Goal: Information Seeking & Learning: Learn about a topic

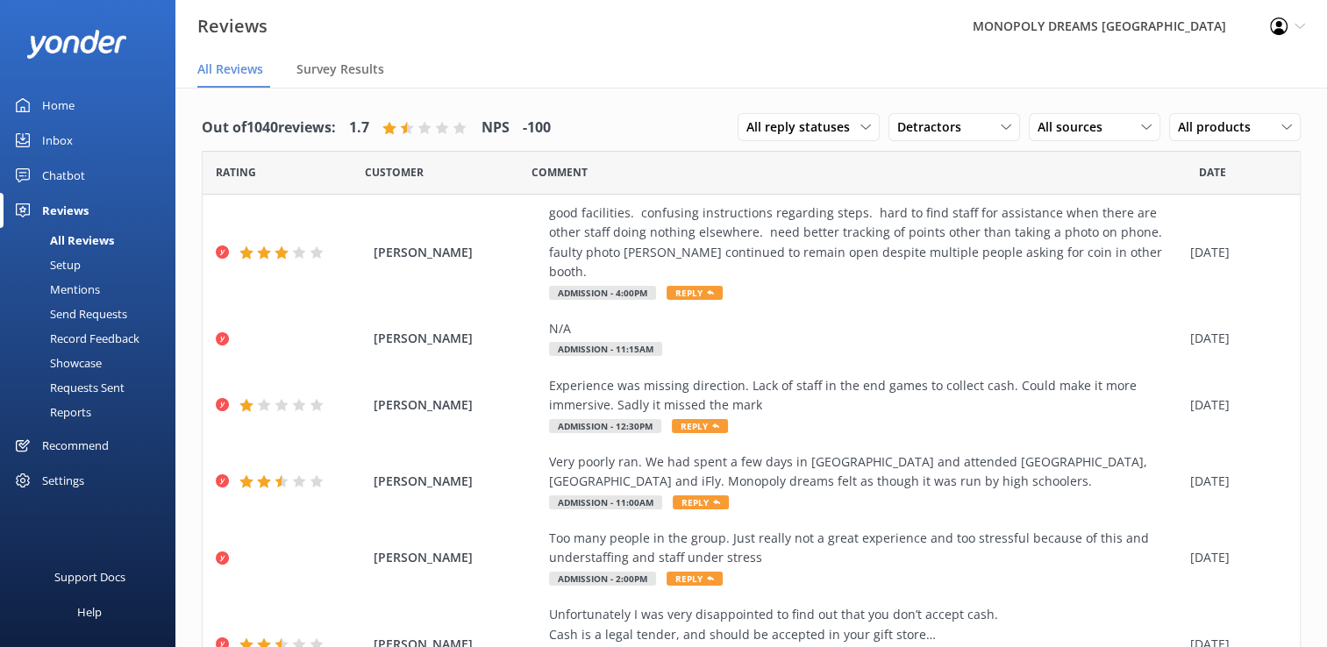
click at [74, 279] on div "Mentions" at bounding box center [55, 289] width 89 height 25
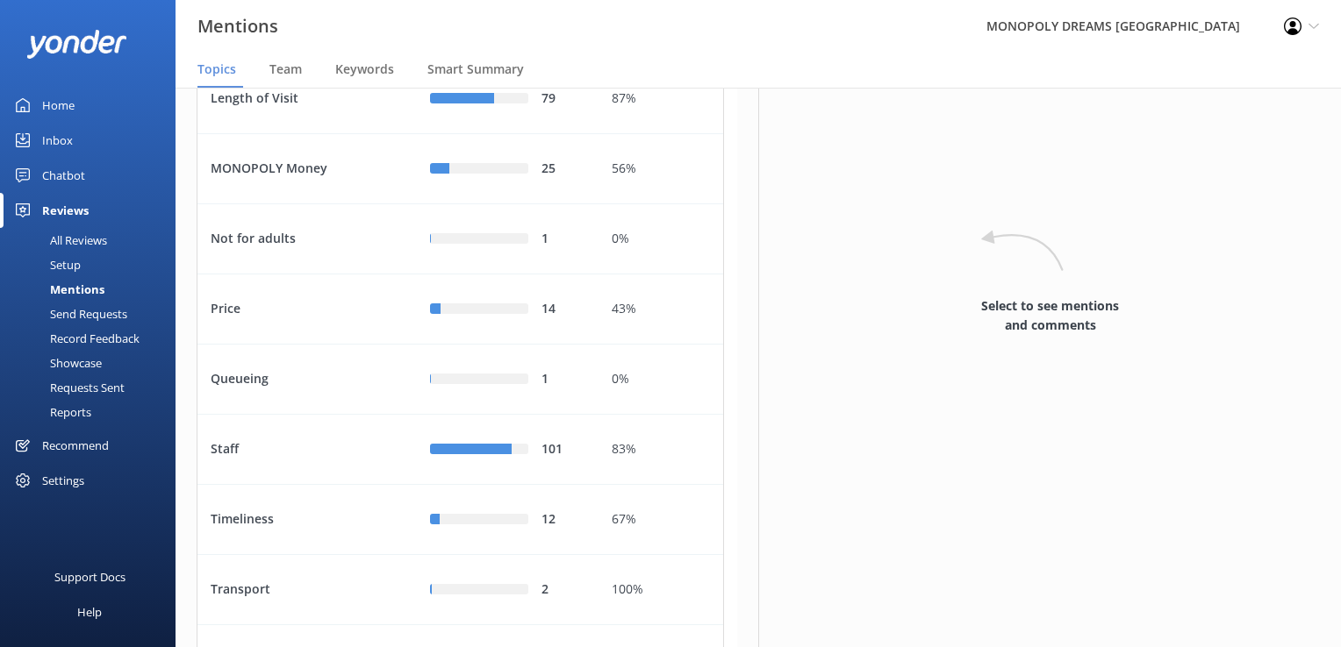
scroll to position [561, 0]
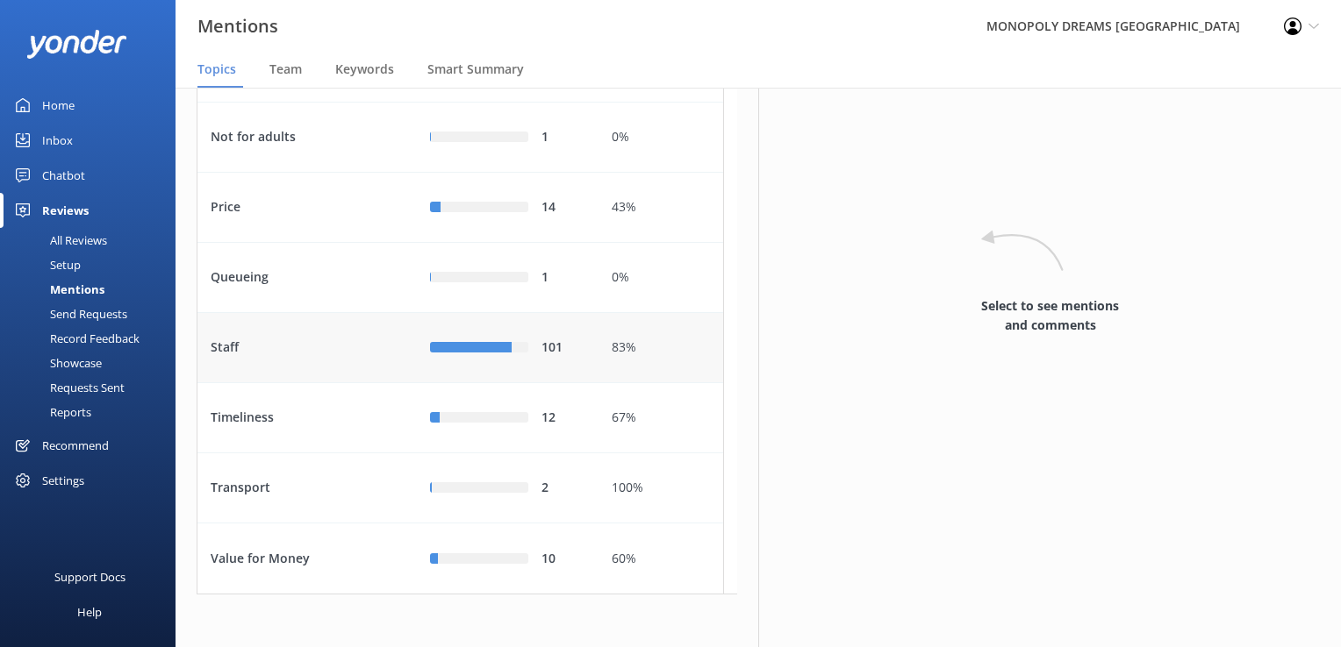
click at [226, 327] on div "Staff" at bounding box center [306, 348] width 219 height 70
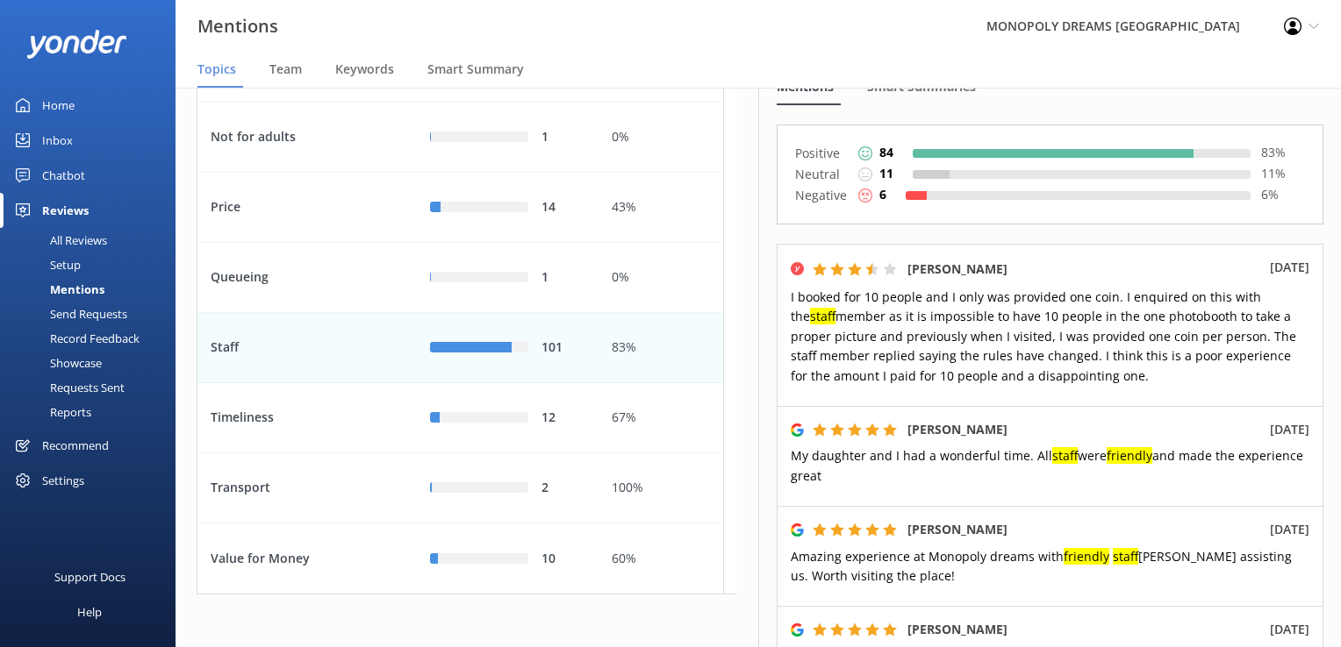
scroll to position [189, 0]
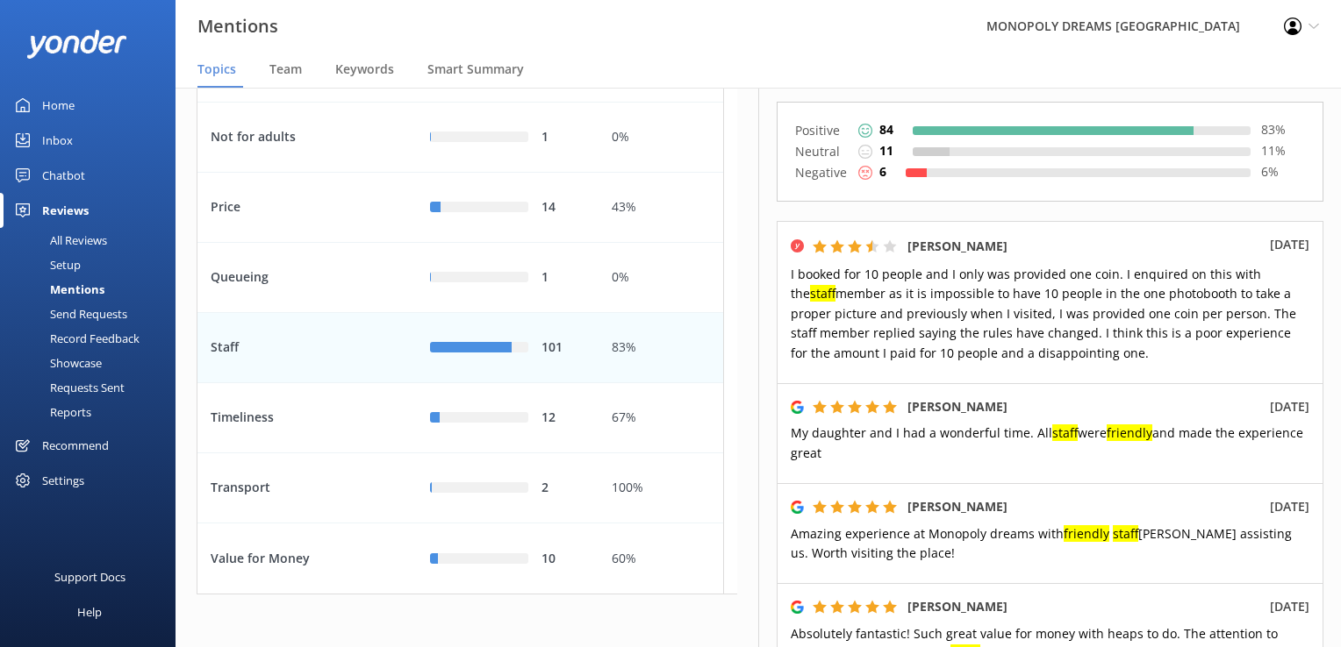
click at [856, 402] on icon at bounding box center [854, 407] width 14 height 14
click at [39, 103] on link "Home" at bounding box center [87, 105] width 175 height 35
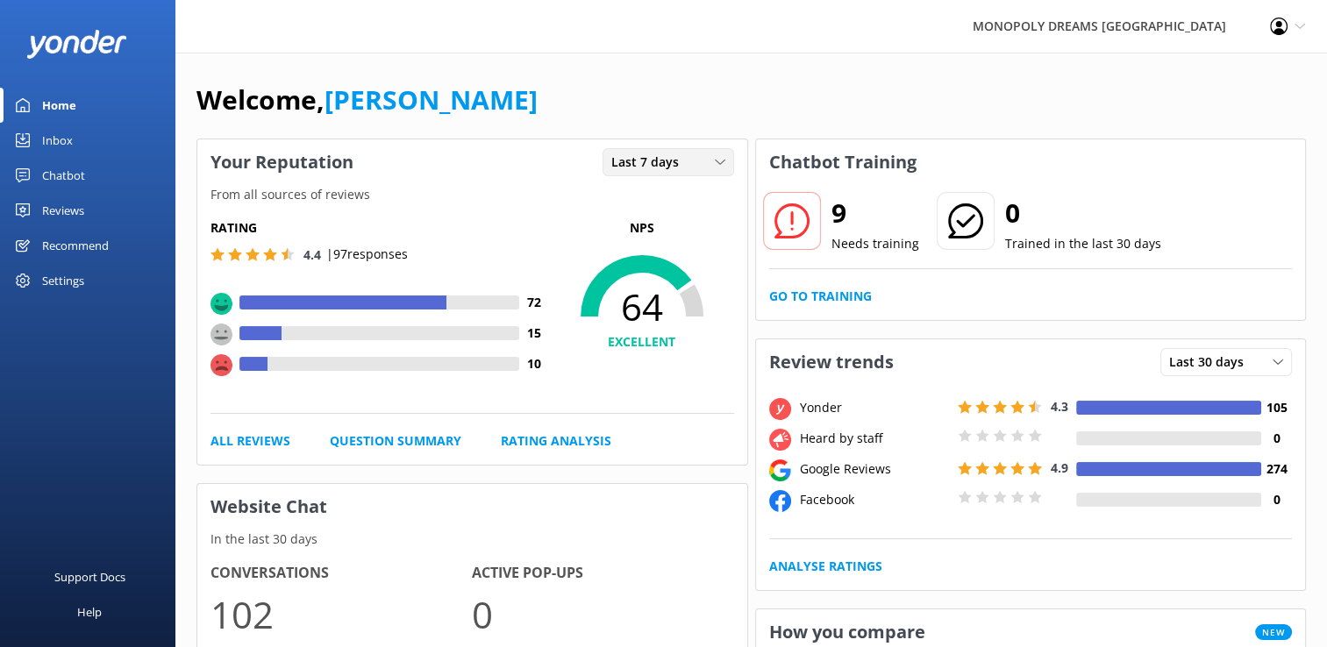
click at [614, 160] on span "Last 7 days" at bounding box center [650, 162] width 78 height 19
click at [617, 219] on link "Last 30 days" at bounding box center [682, 234] width 156 height 35
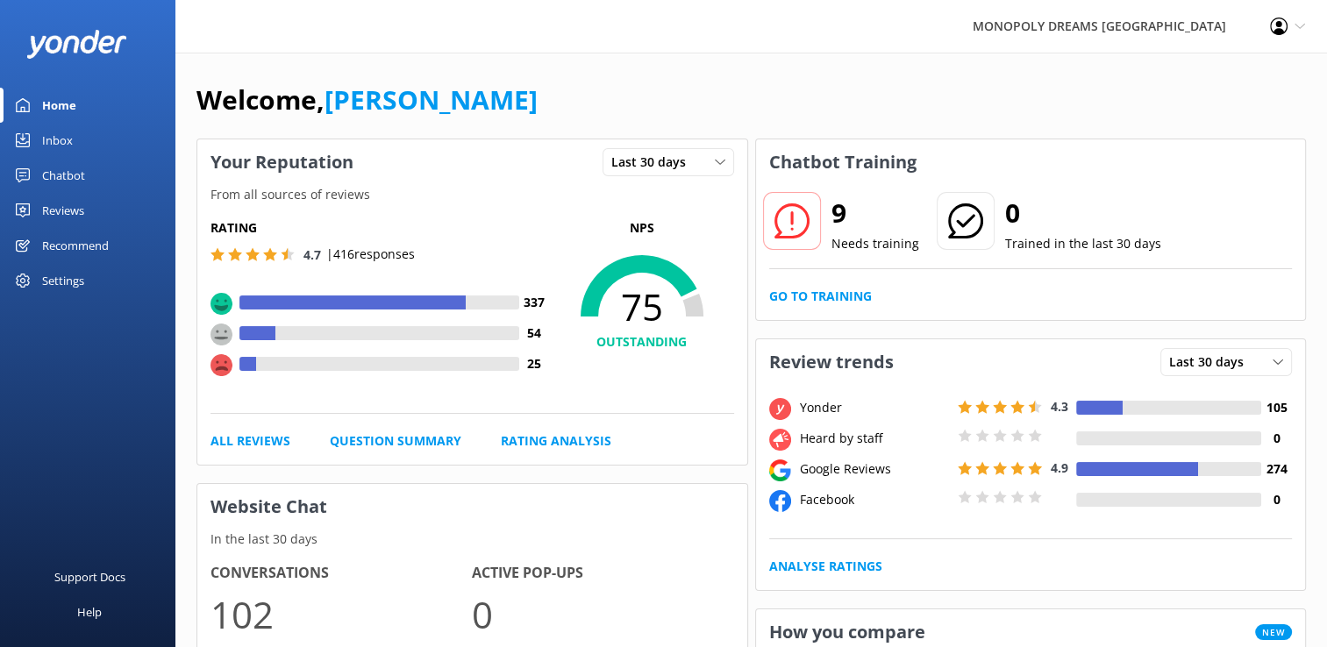
click at [50, 207] on div "Reviews" at bounding box center [63, 210] width 42 height 35
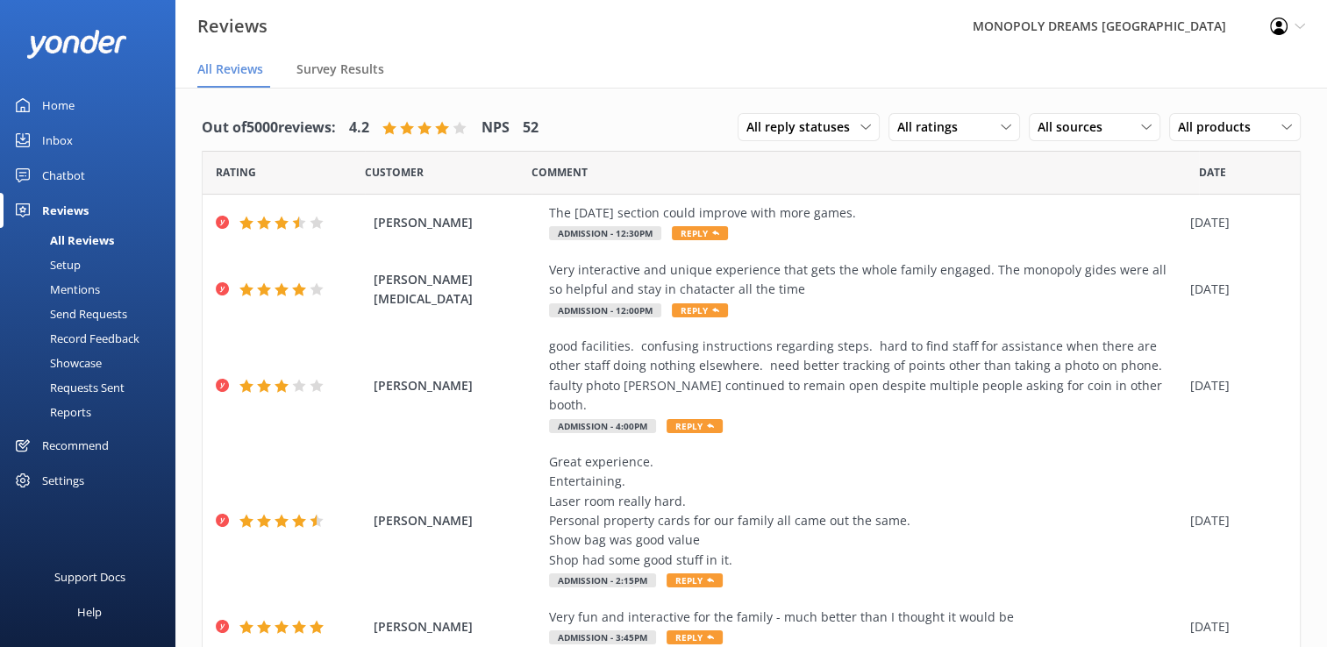
click at [67, 290] on div "Mentions" at bounding box center [55, 289] width 89 height 25
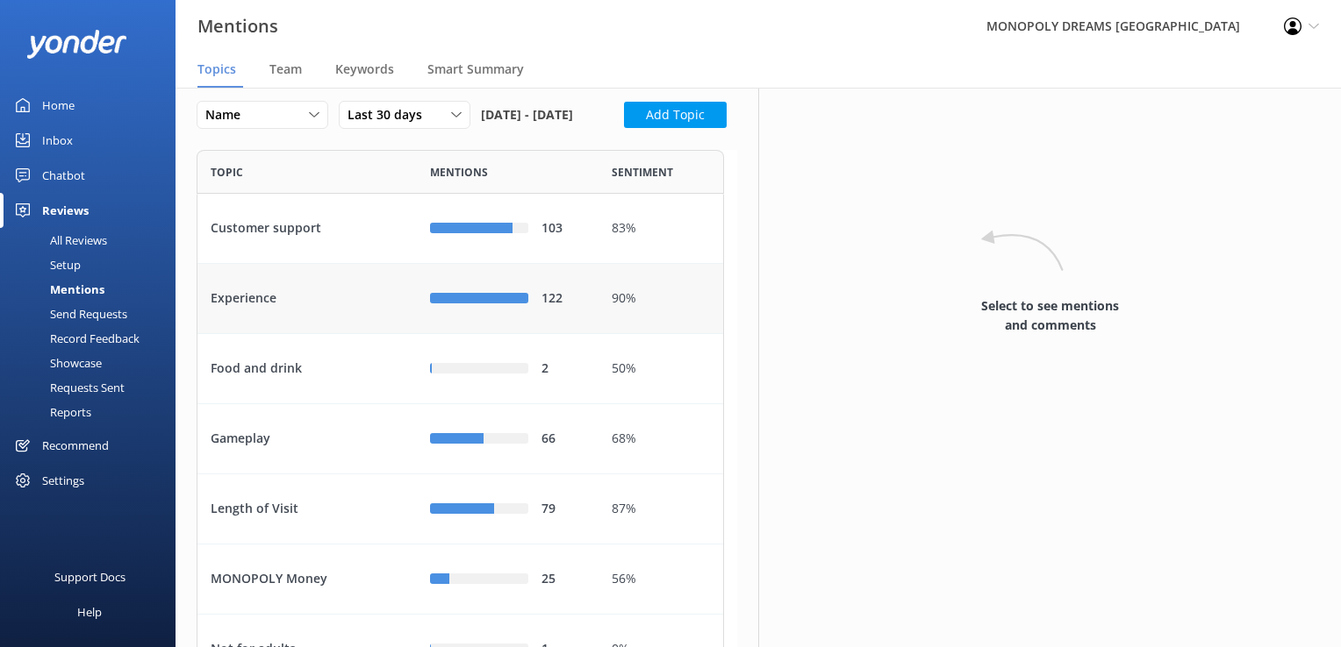
scroll to position [11, 0]
